Goal: Transaction & Acquisition: Purchase product/service

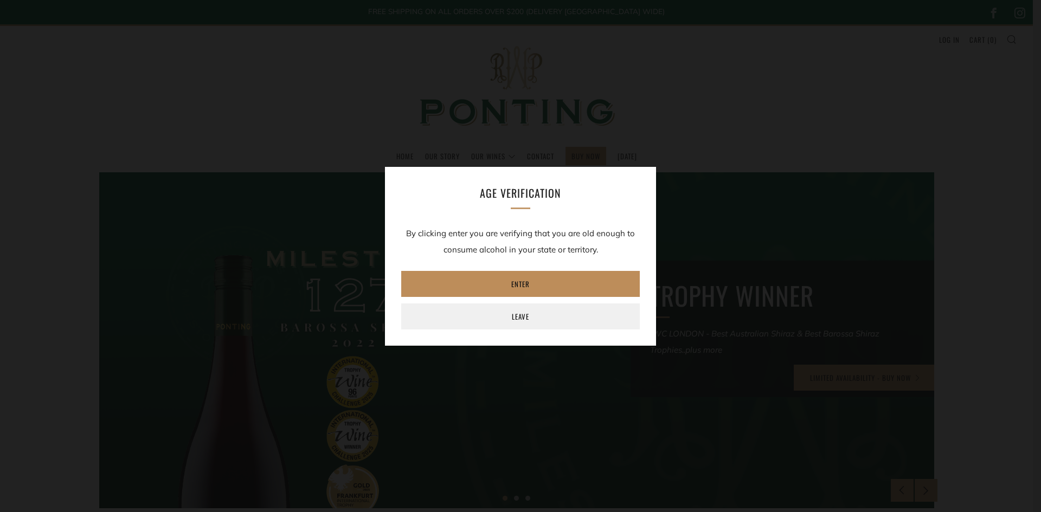
click at [517, 284] on link "Enter" at bounding box center [520, 284] width 238 height 26
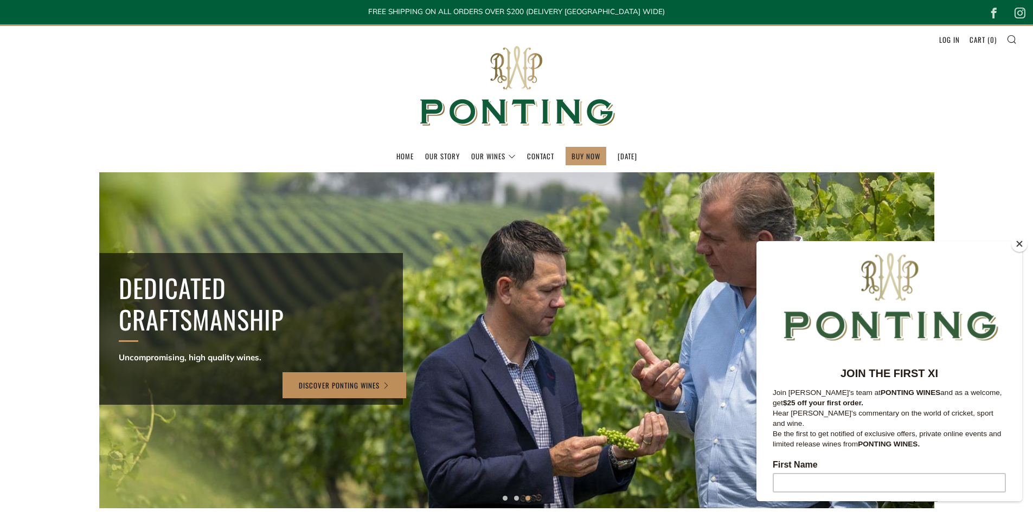
click at [363, 385] on link "Discover Ponting Wines" at bounding box center [344, 385] width 124 height 26
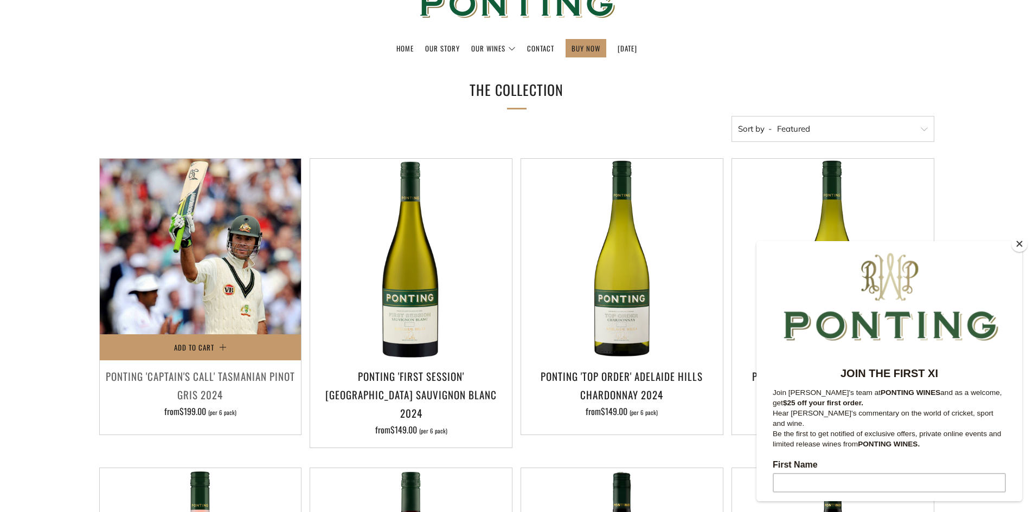
scroll to position [108, 0]
click at [193, 349] on span "Add to Cart" at bounding box center [194, 346] width 40 height 11
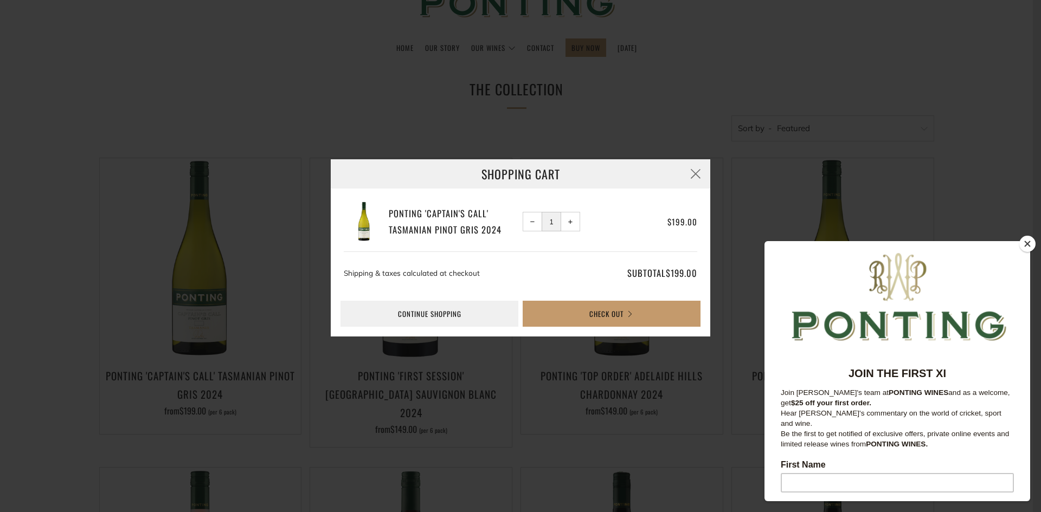
click at [569, 220] on span "+" at bounding box center [570, 222] width 5 height 5
click at [568, 222] on span "+" at bounding box center [570, 222] width 5 height 5
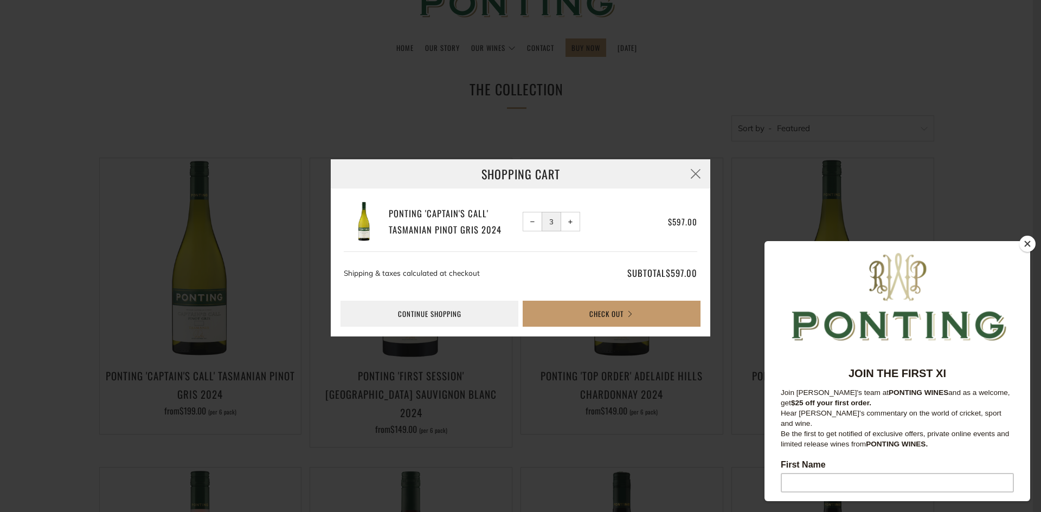
click at [570, 221] on span "+" at bounding box center [570, 222] width 5 height 5
click at [533, 220] on span "−" at bounding box center [532, 222] width 5 height 5
click at [532, 221] on span "−" at bounding box center [532, 222] width 5 height 5
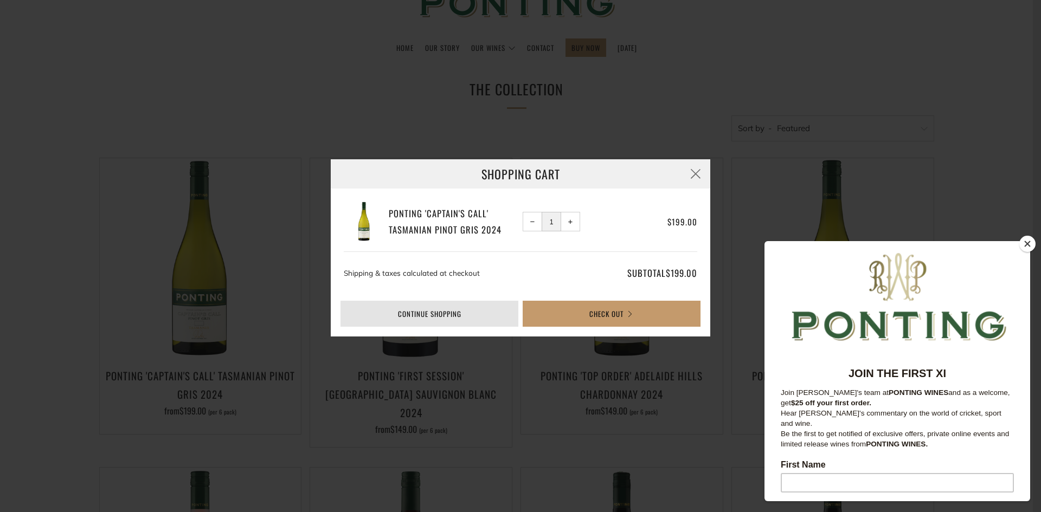
click at [460, 319] on link "Continue shopping" at bounding box center [429, 314] width 178 height 26
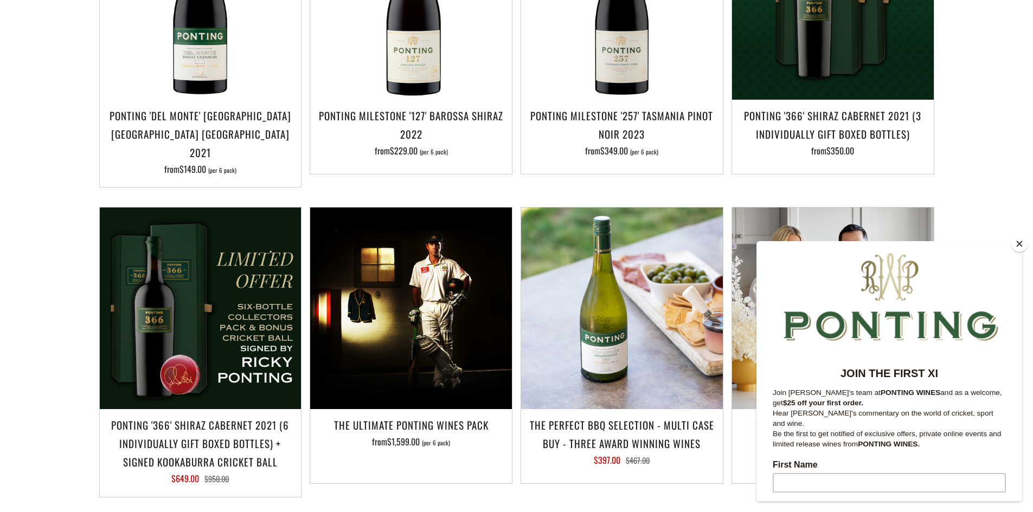
scroll to position [976, 0]
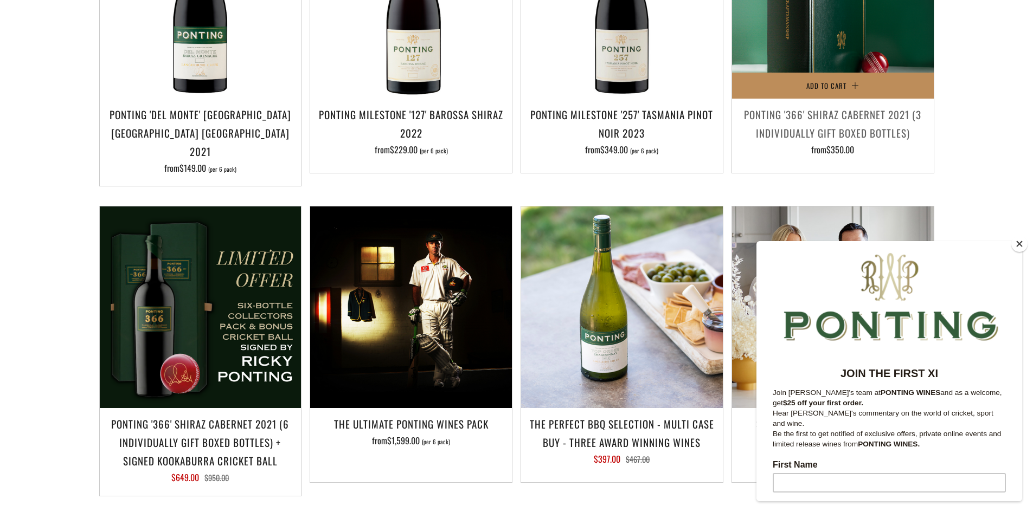
click at [815, 80] on span "Add to Cart" at bounding box center [826, 85] width 40 height 11
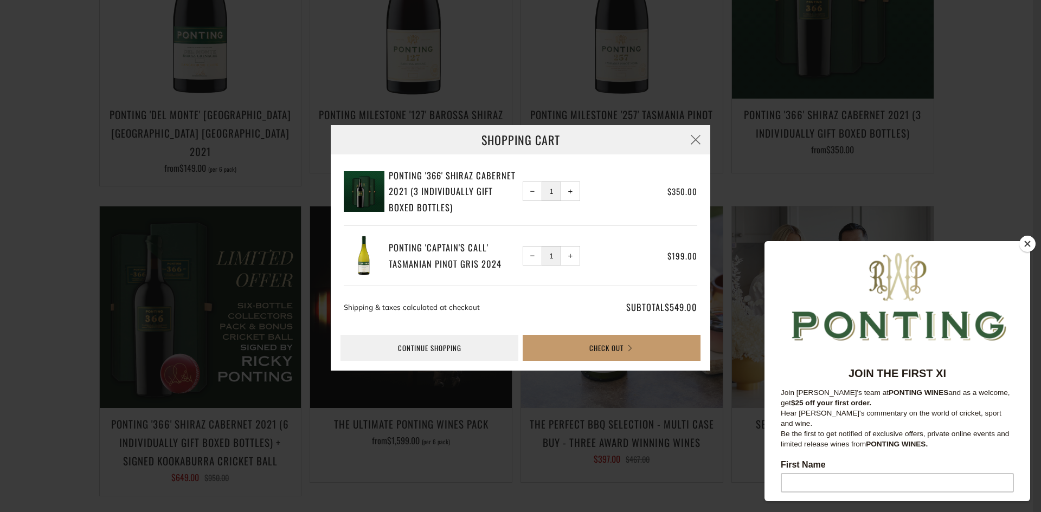
click at [692, 35] on div "Shopping Cart Ponting '366' Shiraz Cabernet 2021 (3 individually gift boxed bot…" at bounding box center [520, 256] width 1041 height 512
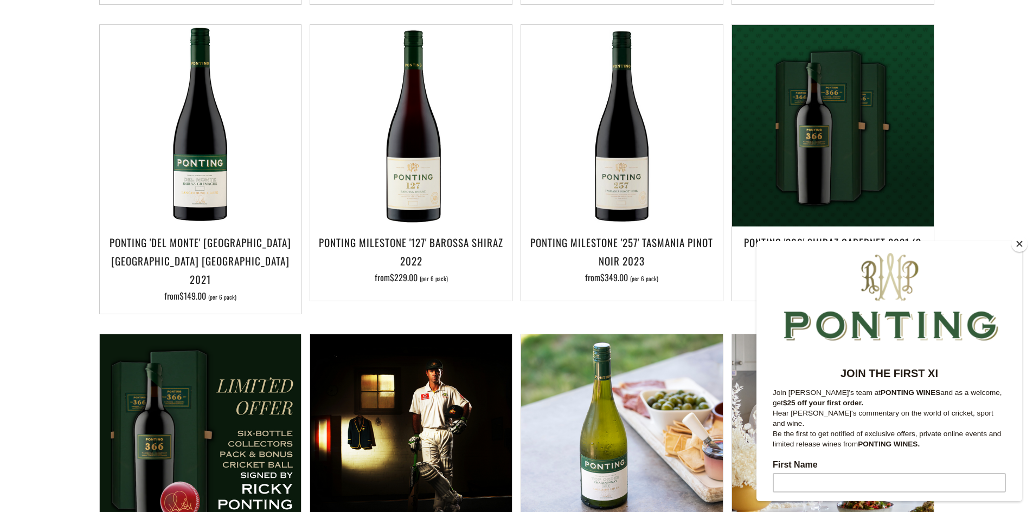
scroll to position [867, 0]
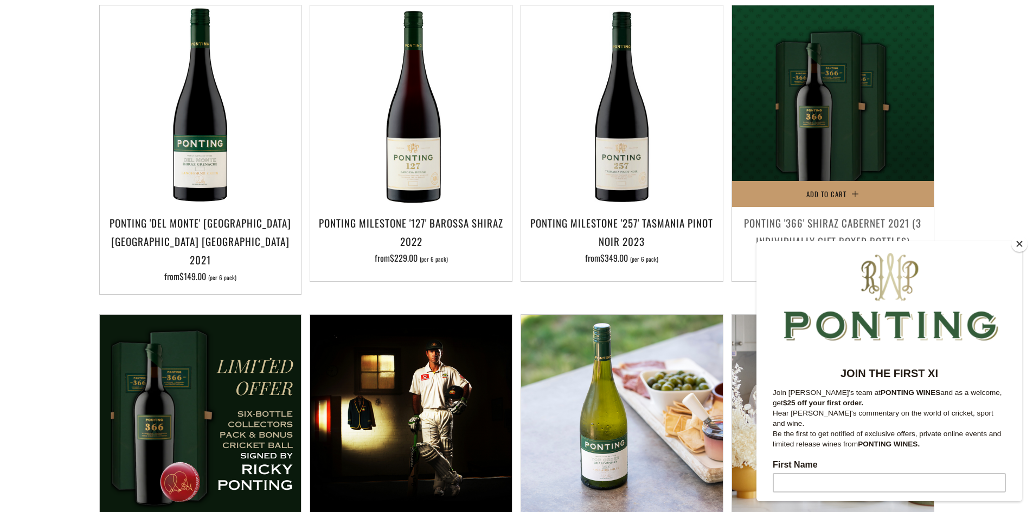
click at [838, 225] on h3 "Ponting '366' Shiraz Cabernet 2021 (3 individually gift boxed bottles)" at bounding box center [832, 232] width 191 height 37
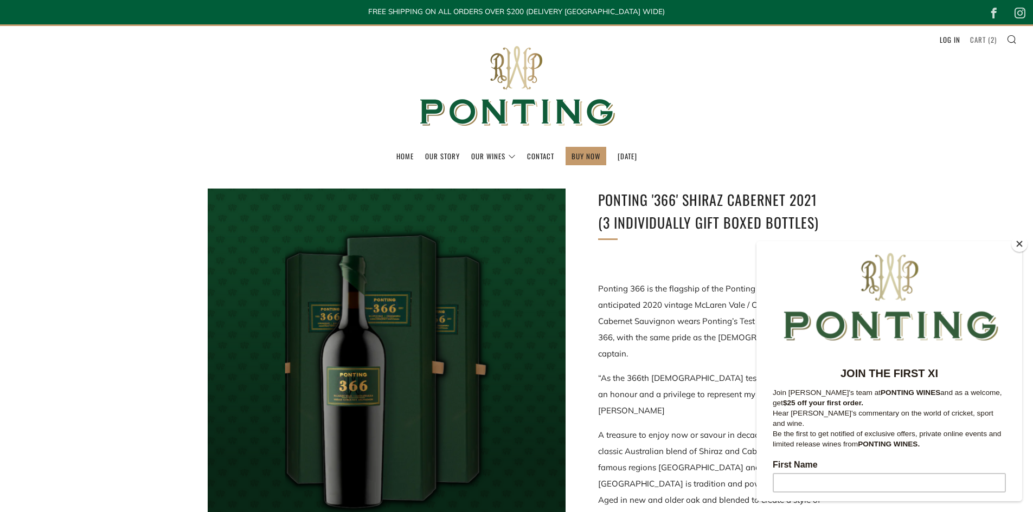
click at [979, 40] on link "Cart ( 2 )" at bounding box center [983, 39] width 27 height 17
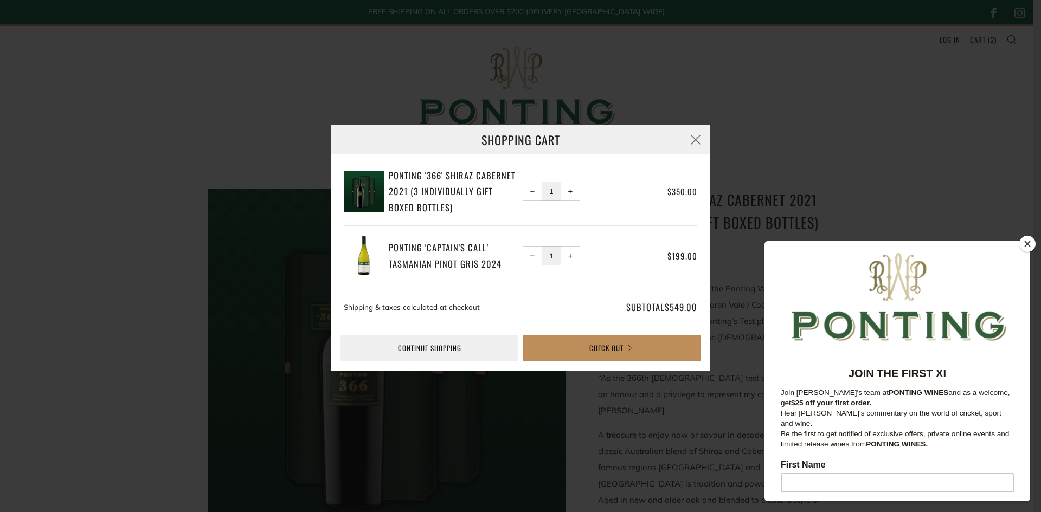
click at [614, 345] on button "Check Out" at bounding box center [611, 348] width 178 height 26
